Goal: Navigation & Orientation: Find specific page/section

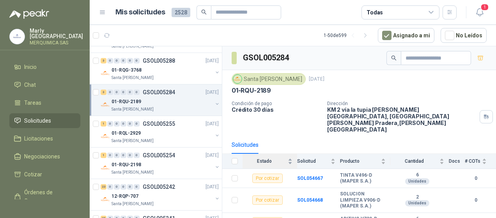
scroll to position [546, 0]
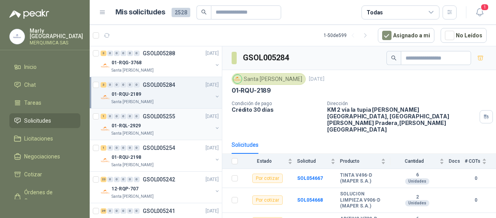
click at [128, 123] on p "01-RQL-2929" at bounding box center [126, 125] width 29 height 7
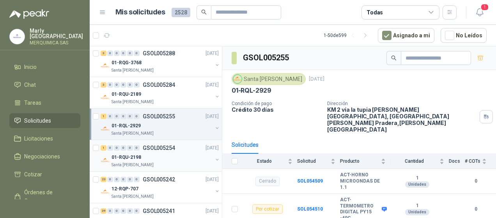
click at [145, 147] on p "GSOL005254" at bounding box center [159, 147] width 32 height 5
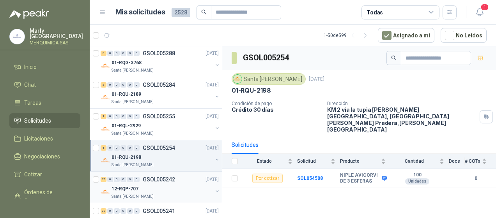
click at [169, 184] on div "12-RQP-707" at bounding box center [162, 188] width 101 height 9
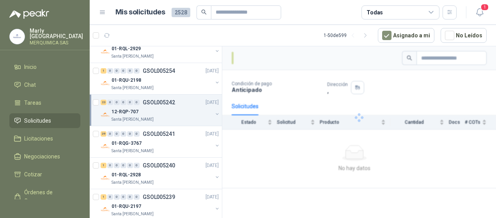
scroll to position [624, 0]
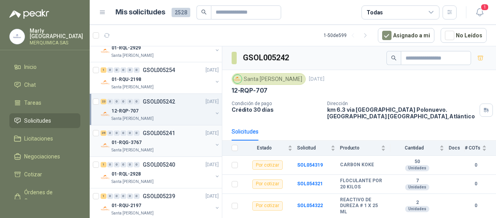
click at [176, 138] on div "01-RQG-3767" at bounding box center [162, 142] width 101 height 9
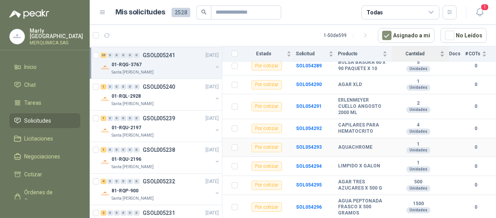
scroll to position [390, 0]
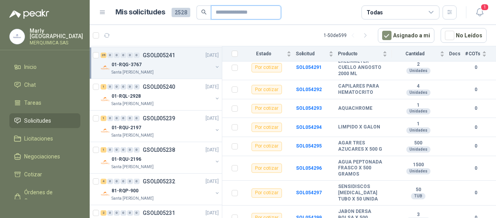
click at [254, 12] on input "text" at bounding box center [243, 12] width 55 height 13
type input "*******"
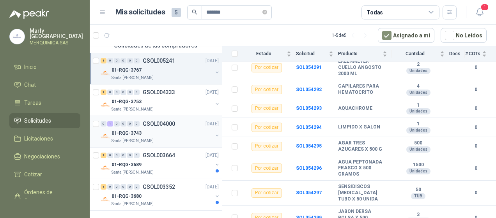
click at [166, 126] on p "GSOL004000" at bounding box center [159, 123] width 32 height 5
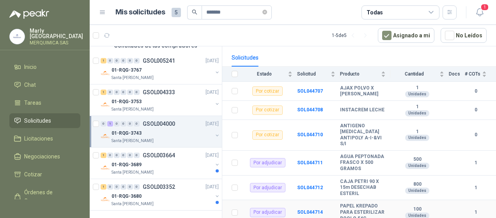
scroll to position [88, 0]
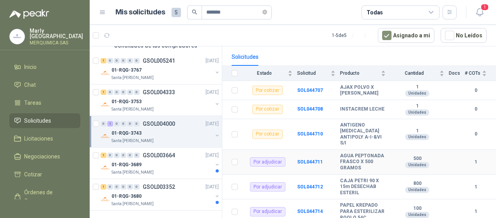
click at [369, 153] on b "AGUA PEPTONADA FRASCO X 500 GRAMOS" at bounding box center [363, 162] width 46 height 18
click at [155, 100] on div "01-RQG-3753" at bounding box center [162, 101] width 101 height 9
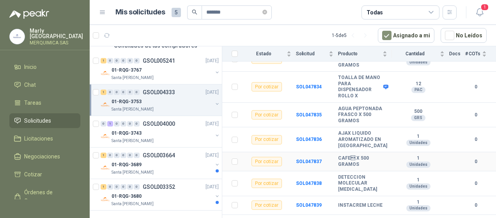
scroll to position [312, 0]
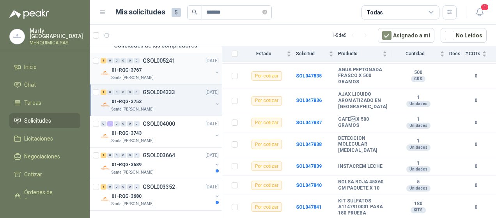
click at [165, 63] on div "1 0 0 0 0 0 GSOL005241 [DATE]" at bounding box center [161, 60] width 120 height 9
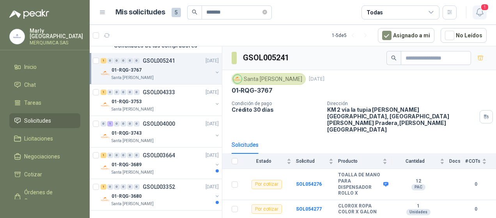
click at [484, 11] on icon "button" at bounding box center [480, 12] width 10 height 10
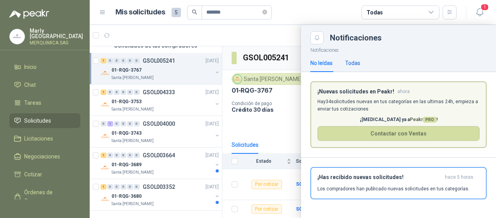
click at [356, 60] on div "Todas" at bounding box center [352, 63] width 15 height 9
click at [482, 9] on span "1" at bounding box center [484, 7] width 9 height 7
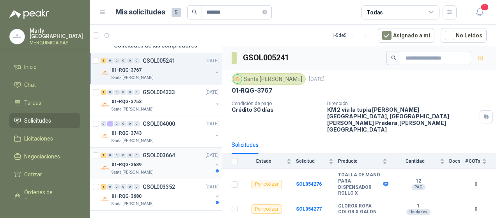
click at [146, 160] on div "01-RQG-3689" at bounding box center [162, 164] width 101 height 9
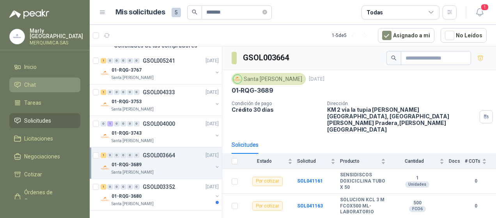
click at [45, 81] on li "Chat" at bounding box center [45, 85] width 62 height 9
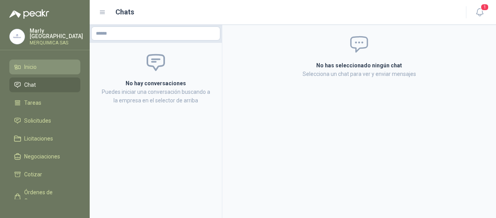
click at [47, 70] on link "Inicio" at bounding box center [44, 67] width 71 height 15
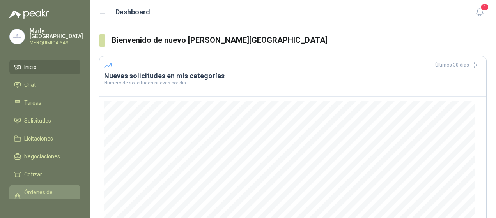
click at [50, 192] on span "Órdenes de Compra" at bounding box center [48, 196] width 49 height 17
